Goal: Transaction & Acquisition: Book appointment/travel/reservation

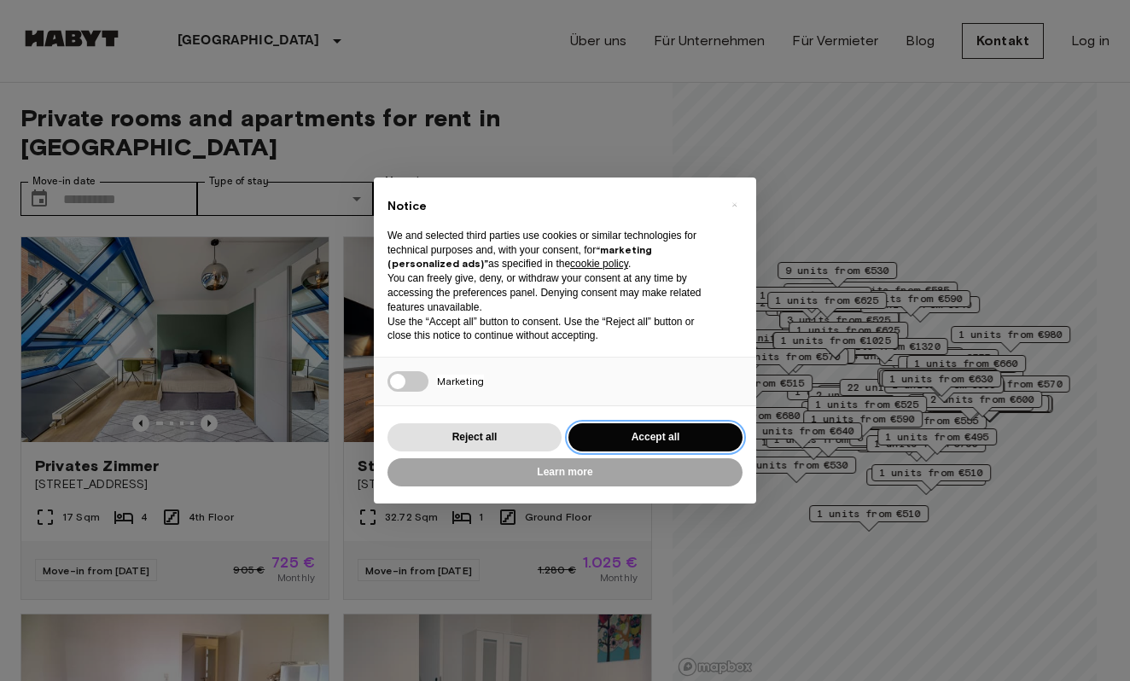
click at [651, 443] on button "Accept all" at bounding box center [655, 437] width 174 height 28
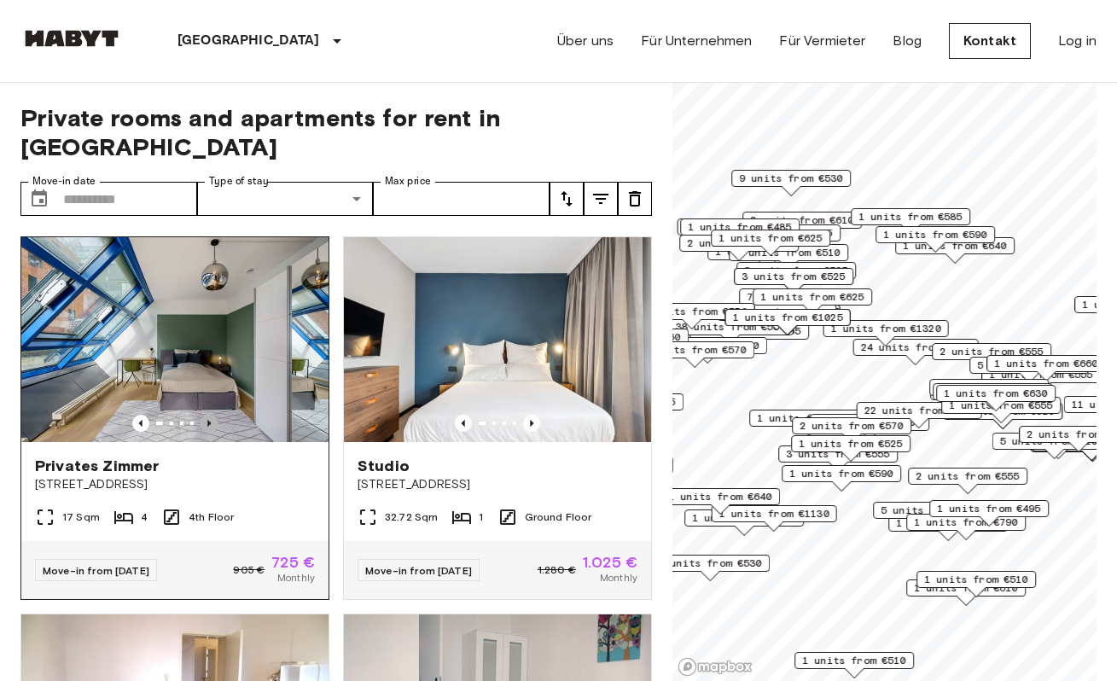
click at [208, 415] on icon "Previous image" at bounding box center [208, 423] width 17 height 17
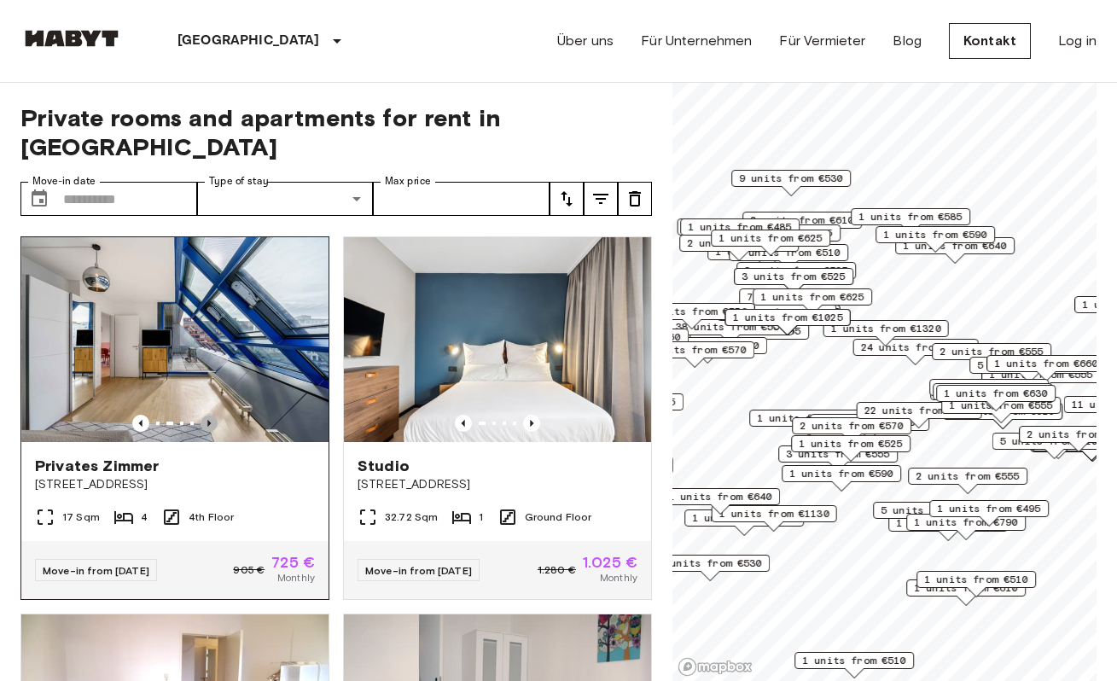
click at [208, 415] on icon "Previous image" at bounding box center [208, 423] width 17 height 17
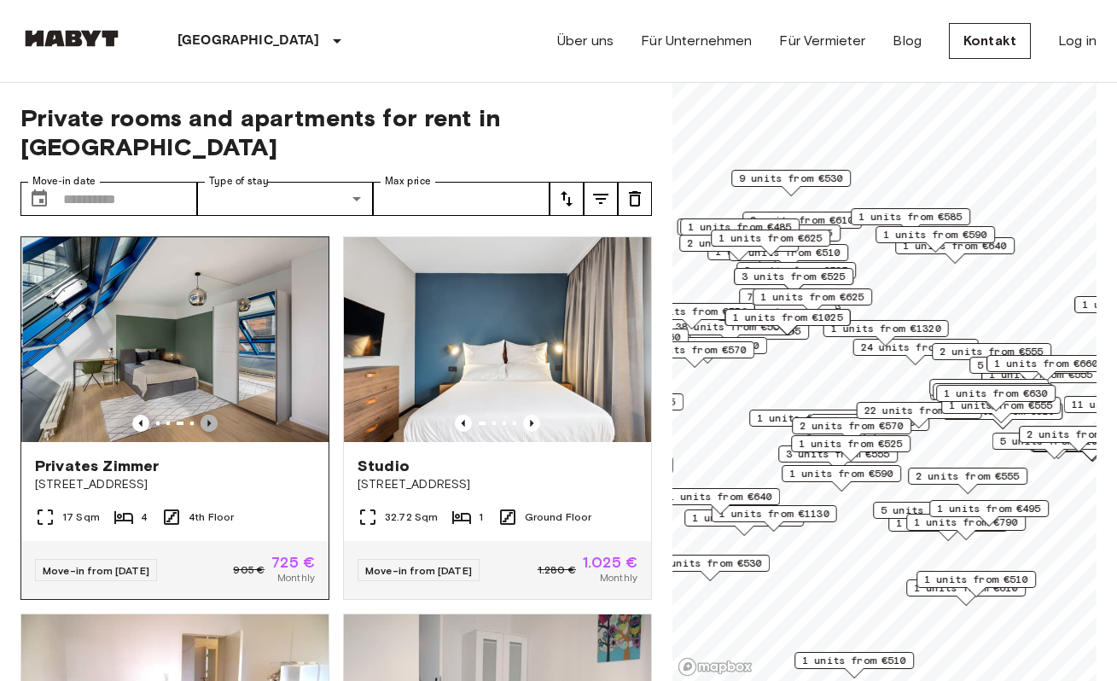
click at [208, 415] on icon "Previous image" at bounding box center [208, 423] width 17 height 17
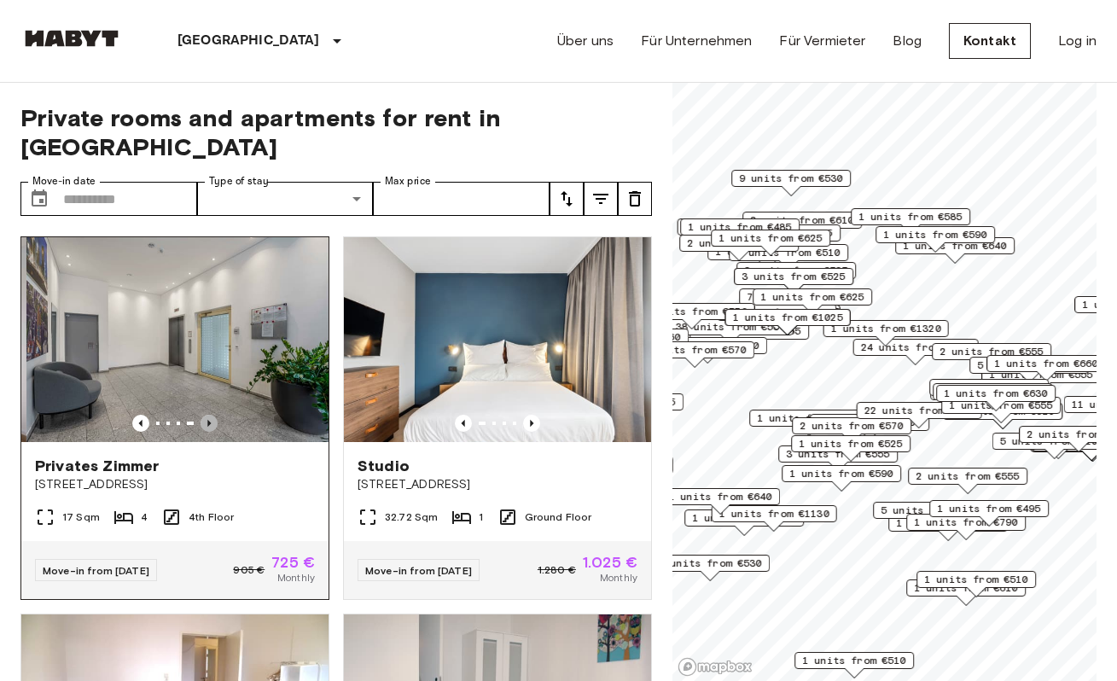
click at [208, 415] on icon "Previous image" at bounding box center [208, 423] width 17 height 17
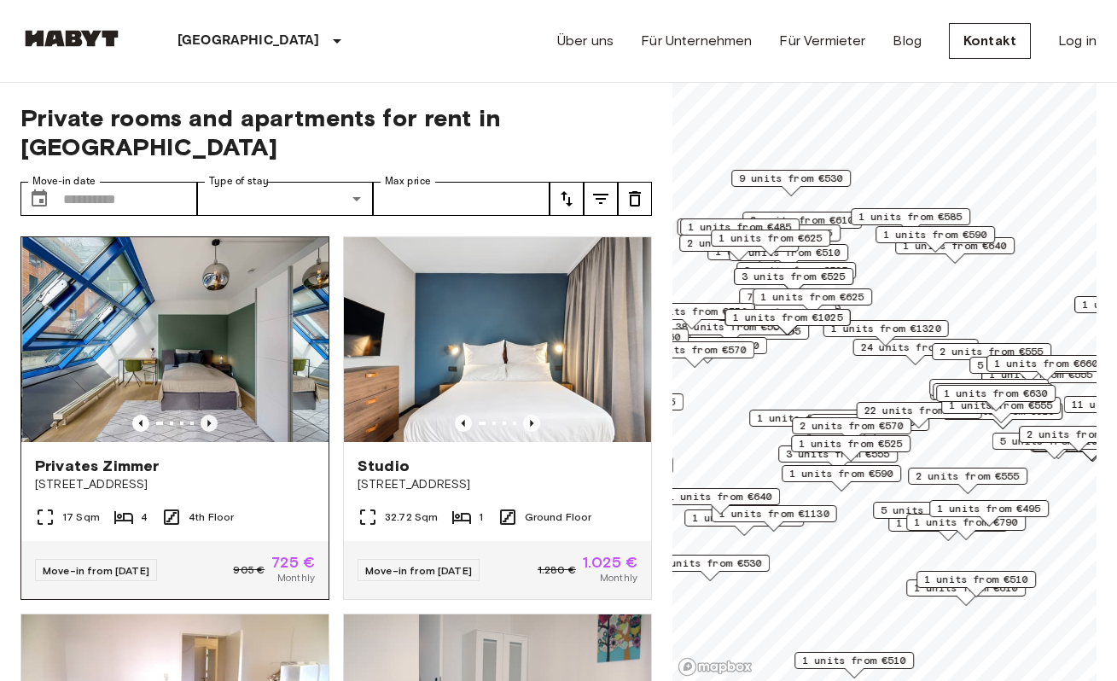
click at [208, 415] on icon "Previous image" at bounding box center [208, 423] width 17 height 17
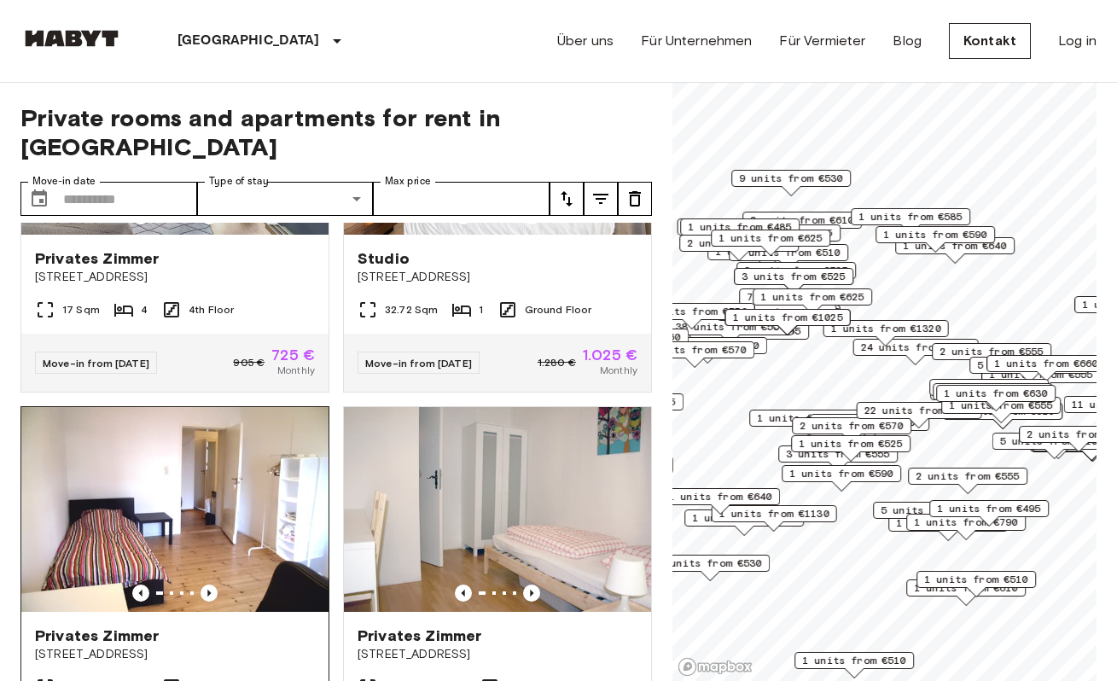
scroll to position [50, 0]
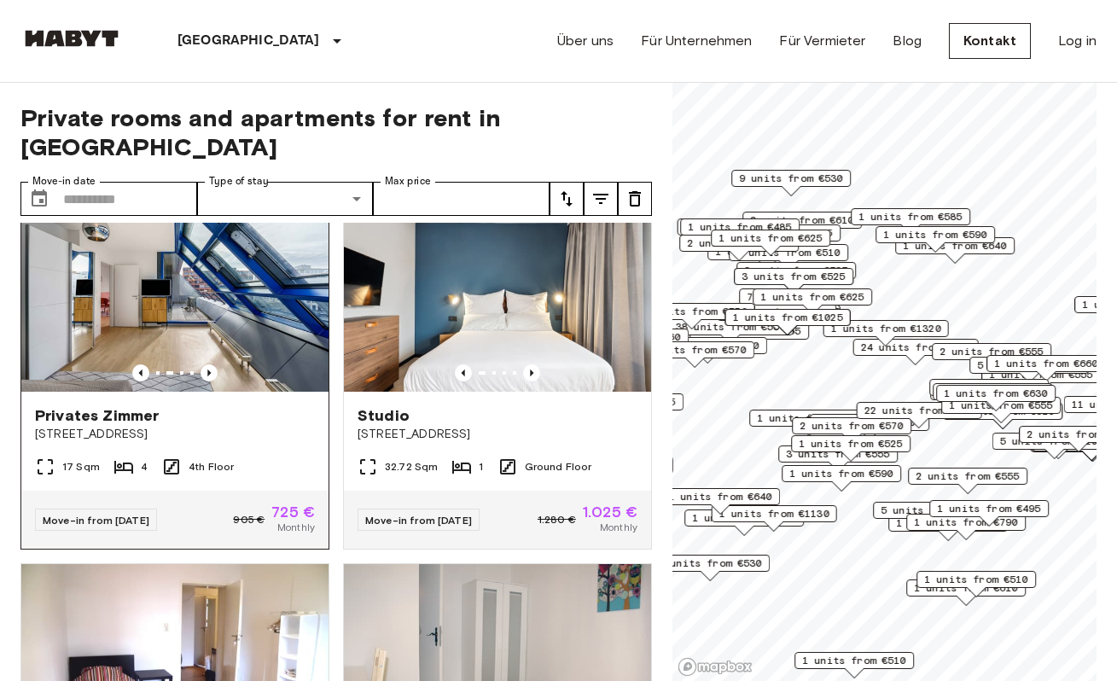
click at [147, 405] on span "Privates Zimmer" at bounding box center [97, 415] width 124 height 20
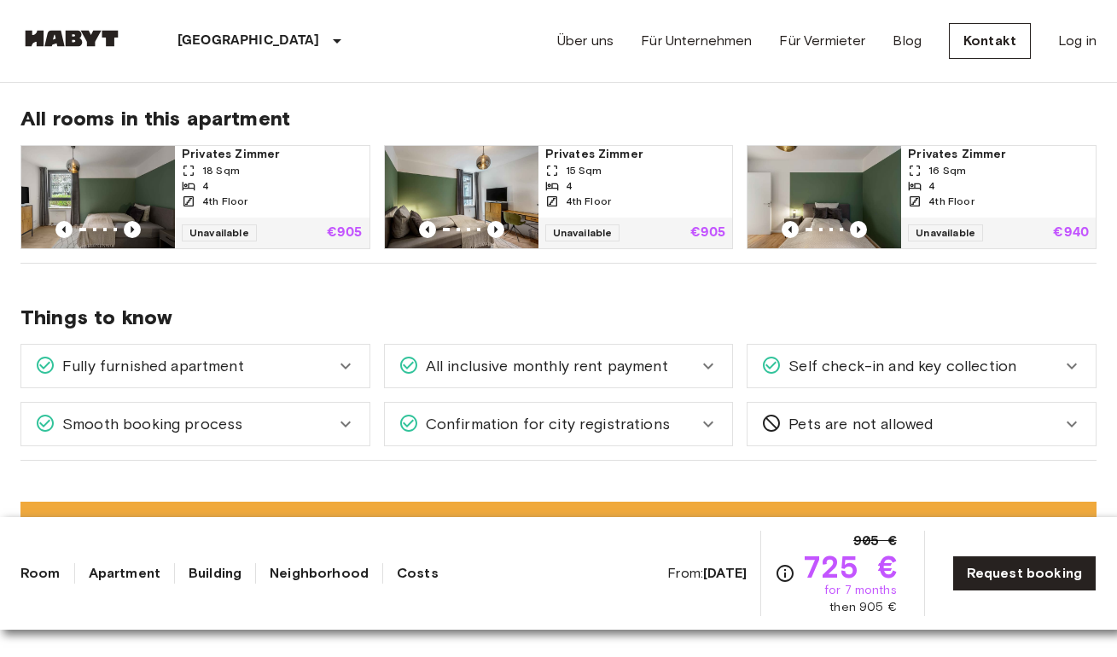
scroll to position [982, 0]
